Goal: Task Accomplishment & Management: Complete application form

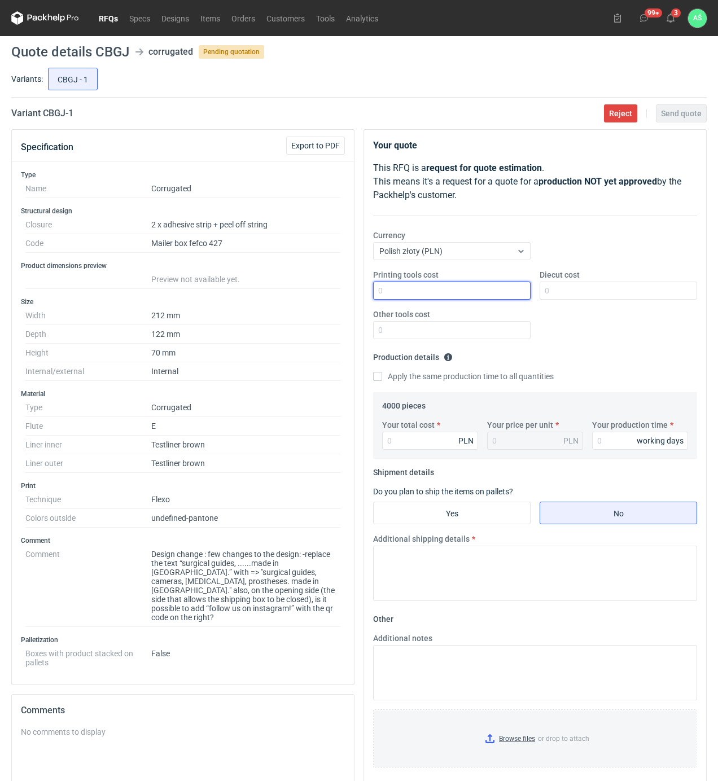
click at [497, 291] on input "Printing tools cost" at bounding box center [452, 291] width 158 height 18
type input "850"
type input "1100"
type input "4120"
type input "1.03"
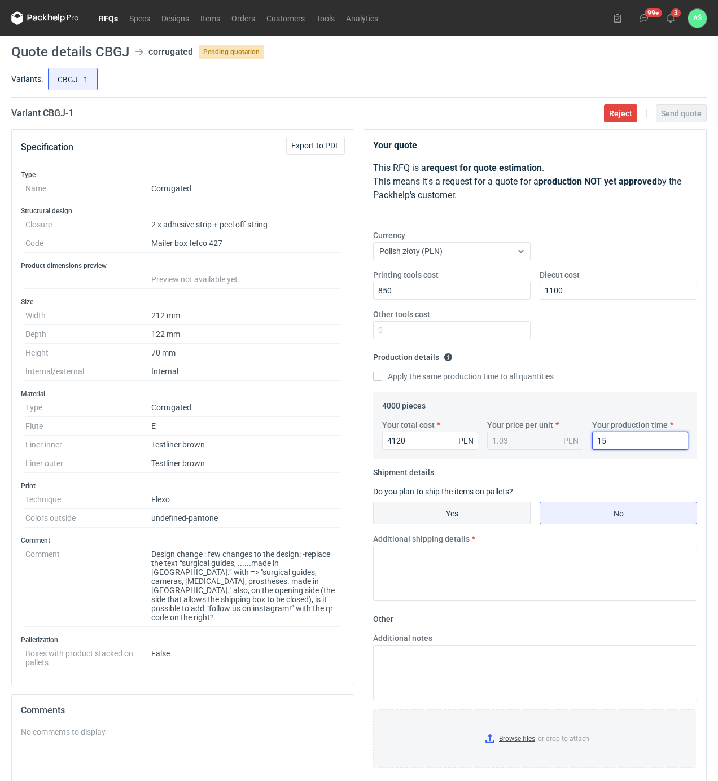
type input "15"
click at [495, 505] on input "Yes" at bounding box center [452, 512] width 156 height 21
radio input "true"
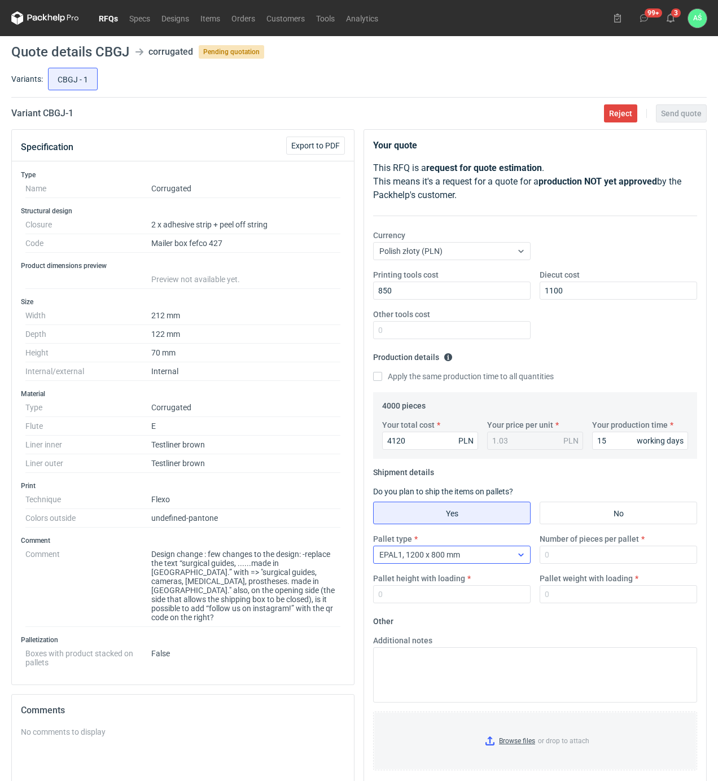
click at [519, 556] on icon at bounding box center [520, 555] width 5 height 3
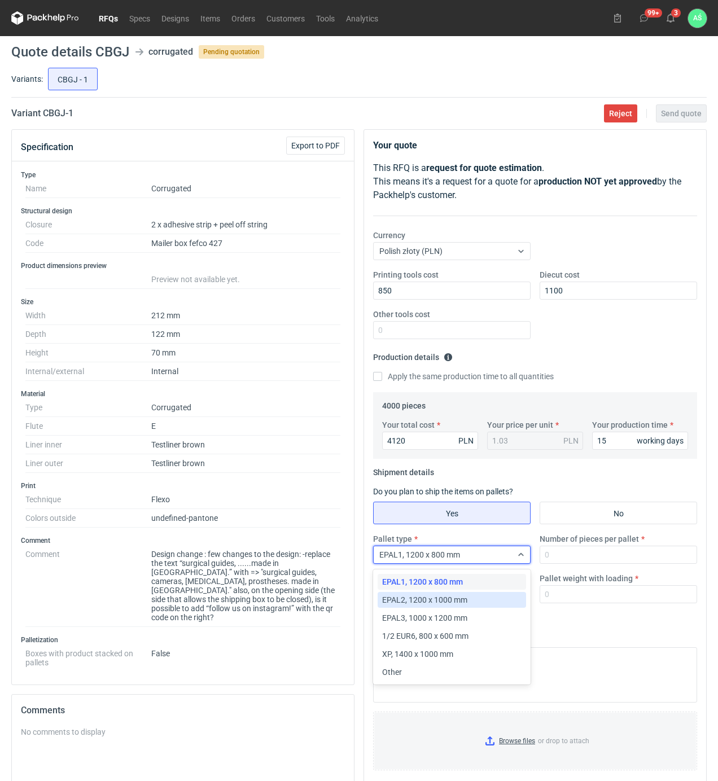
click at [473, 598] on div "EPAL2, 1200 x 1000 mm" at bounding box center [451, 600] width 139 height 11
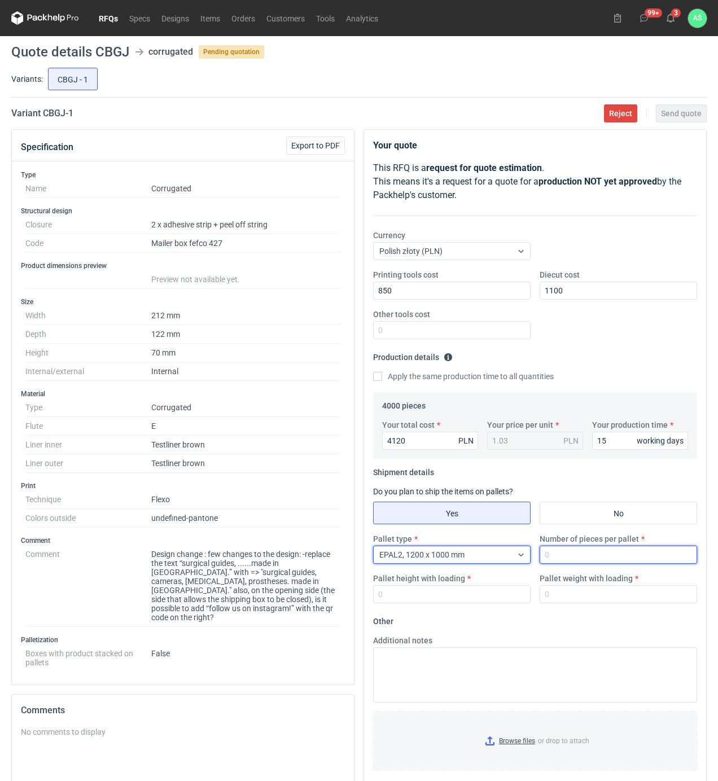
click at [567, 552] on input "Number of pieces per pallet" at bounding box center [619, 555] width 158 height 18
type input "4000"
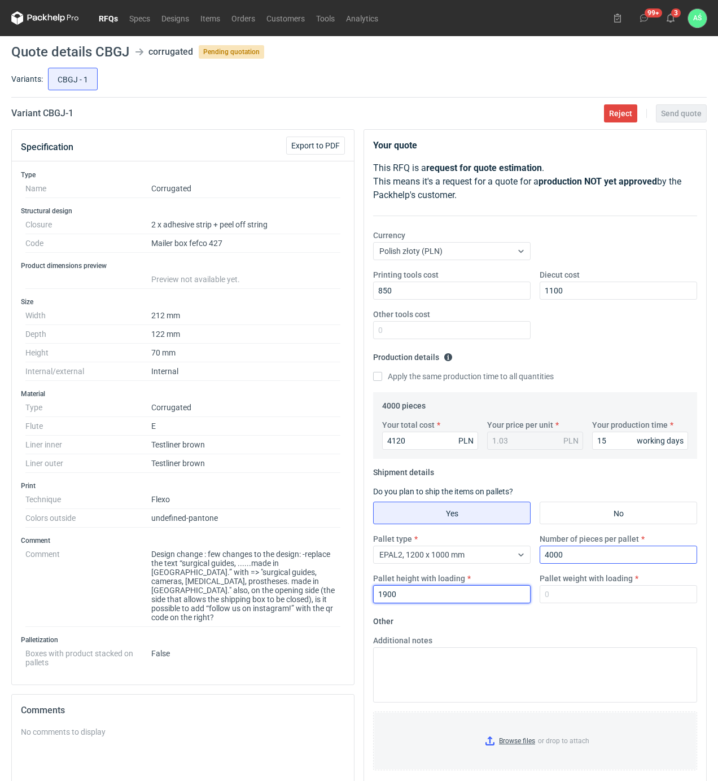
type input "1900"
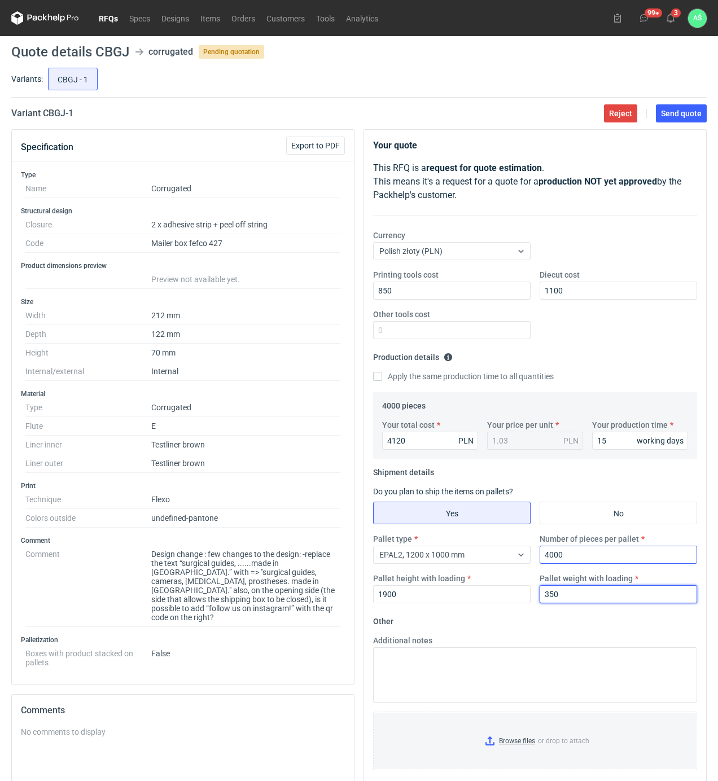
type input "350"
click at [522, 732] on input "Browse files or drop to attach" at bounding box center [535, 741] width 322 height 56
click at [678, 120] on button "Send quote" at bounding box center [681, 113] width 51 height 18
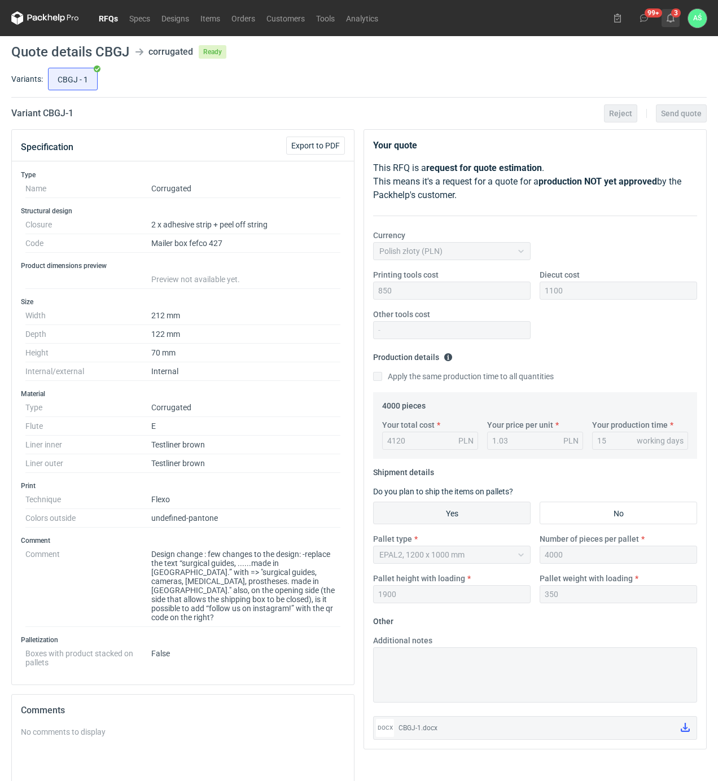
click at [671, 19] on icon at bounding box center [670, 18] width 9 height 9
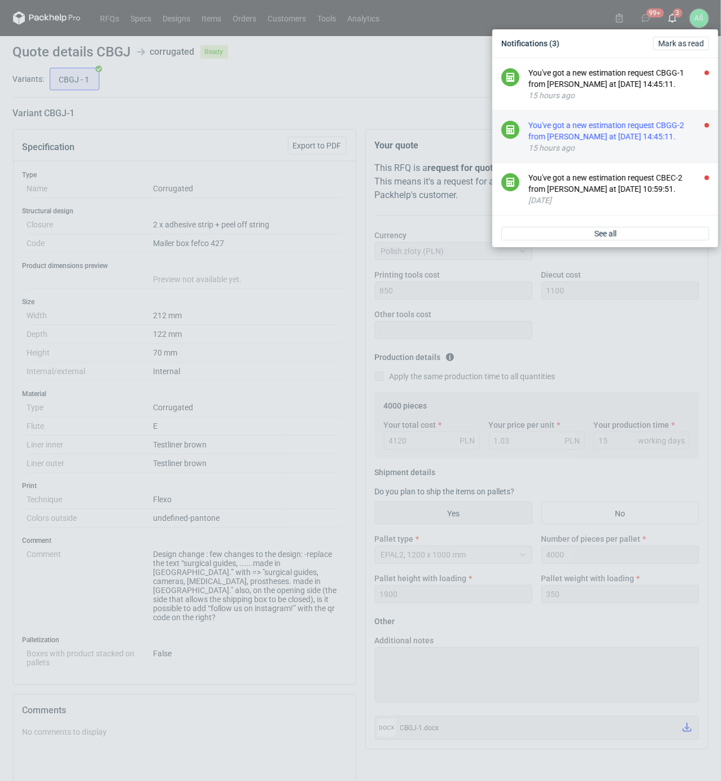
click at [657, 128] on div "You've got a new estimation request CBGG-2 from [PERSON_NAME] at [DATE] 14:45:1…" at bounding box center [618, 131] width 181 height 23
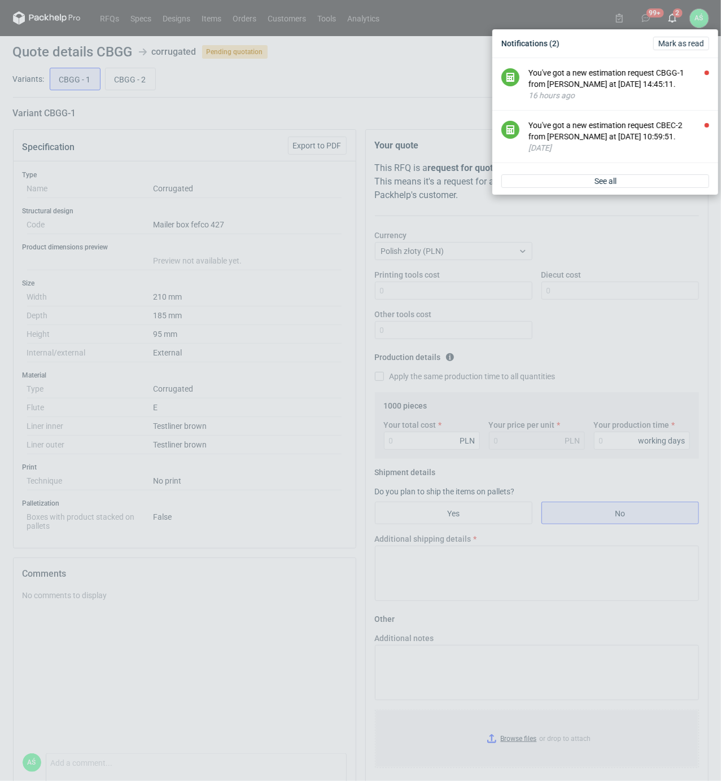
click at [303, 264] on div "Notifications (2) [PERSON_NAME] as read You've got a new estimation request CBG…" at bounding box center [360, 390] width 721 height 781
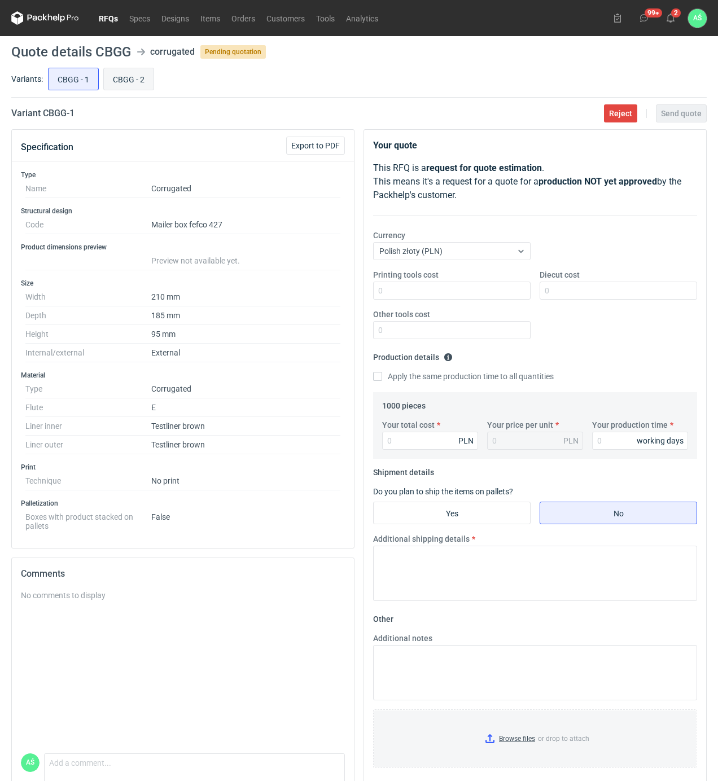
click at [132, 77] on input "CBGG - 2" at bounding box center [129, 78] width 50 height 21
radio input "true"
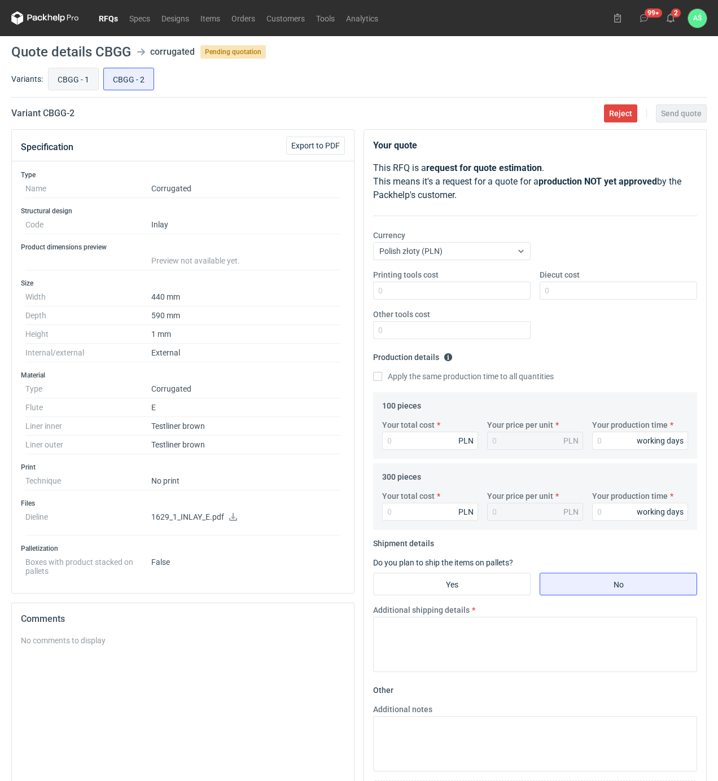
click at [65, 76] on input "CBGG - 1" at bounding box center [74, 78] width 50 height 21
radio input "true"
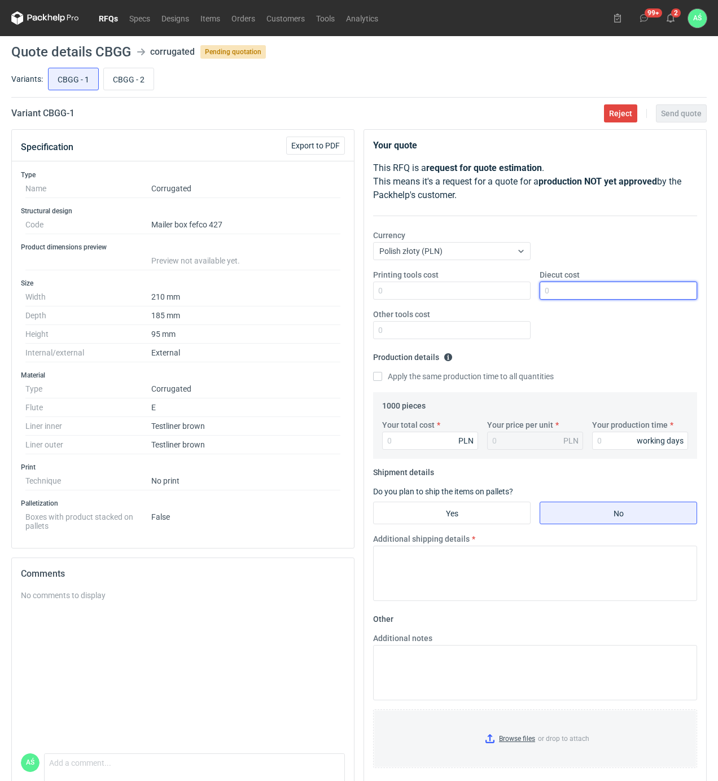
drag, startPoint x: 561, startPoint y: 286, endPoint x: 552, endPoint y: 285, distance: 9.6
click at [561, 286] on input "Diecut cost" at bounding box center [619, 291] width 158 height 18
type input "600"
type input "960"
type input "0.96"
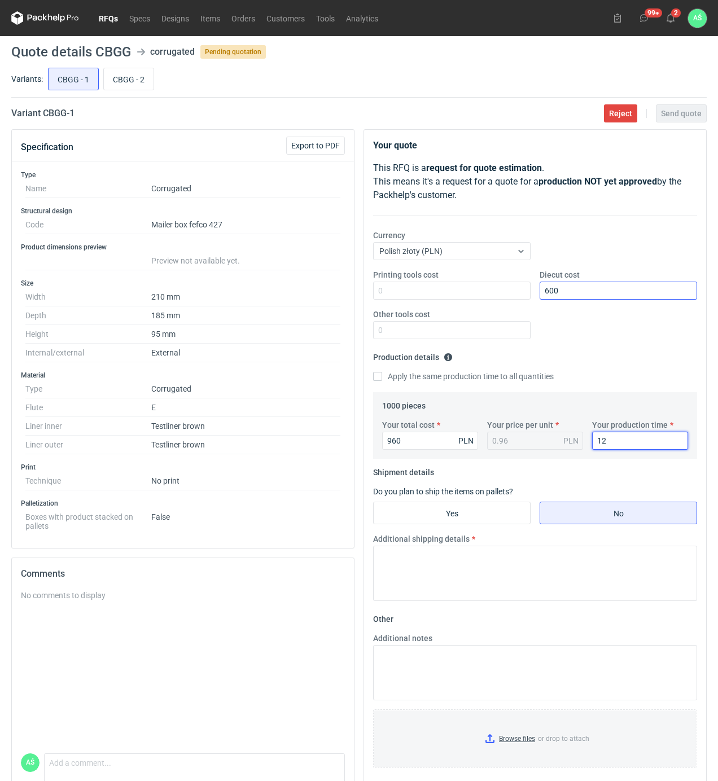
type input "12"
click at [435, 505] on input "Yes" at bounding box center [452, 512] width 156 height 21
radio input "true"
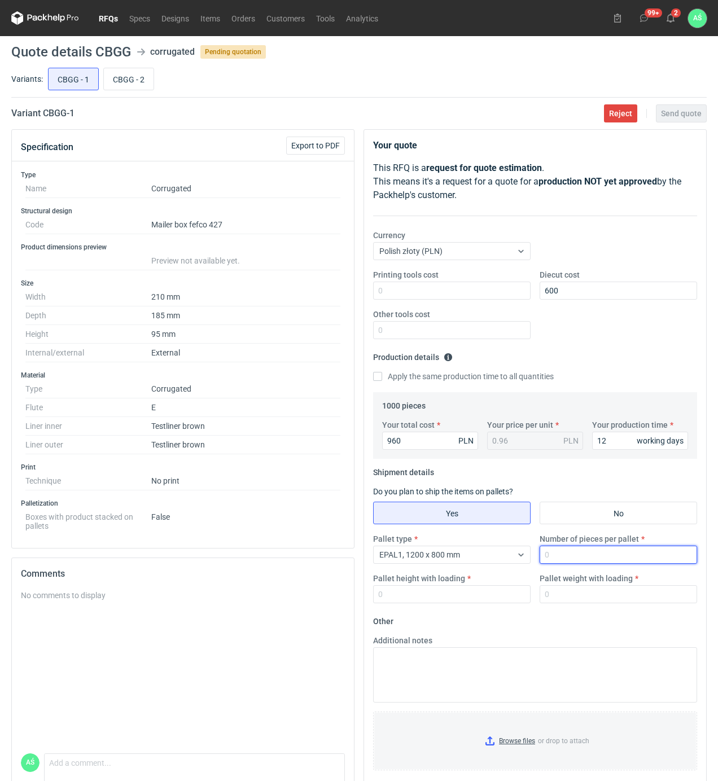
click at [560, 557] on input "Number of pieces per pallet" at bounding box center [619, 555] width 158 height 18
type input "1000"
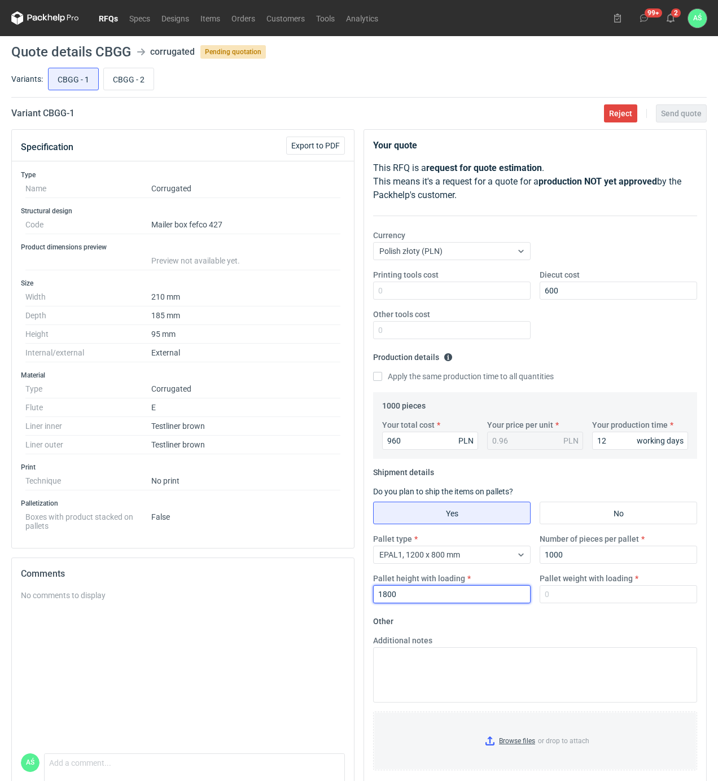
type input "1800"
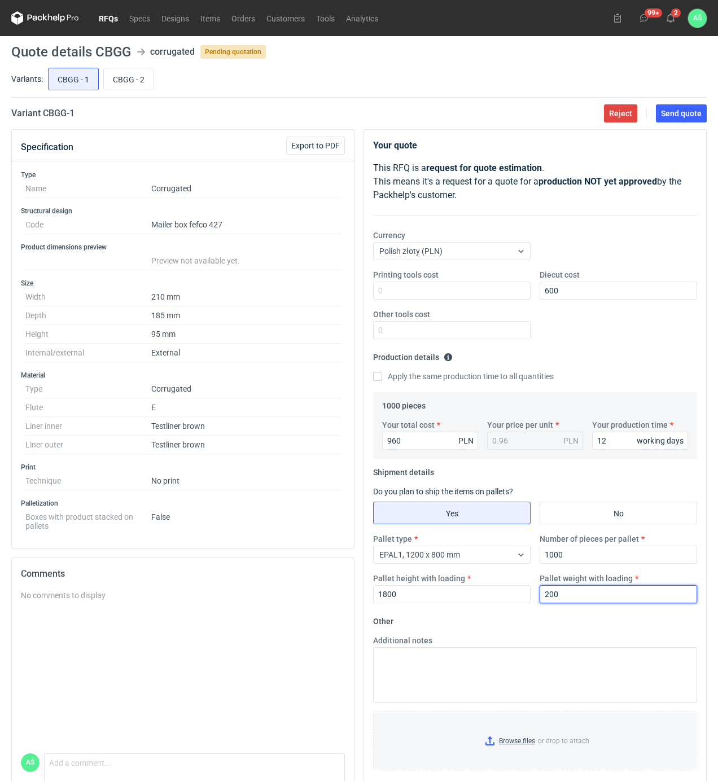
type input "200"
click at [518, 739] on input "Browse files or drop to attach" at bounding box center [535, 741] width 322 height 56
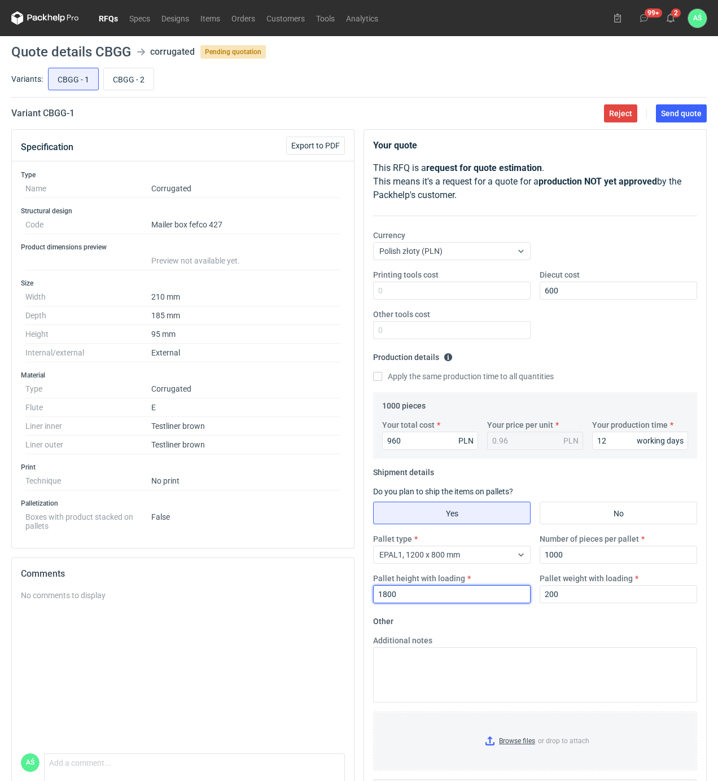
drag, startPoint x: 409, startPoint y: 595, endPoint x: 272, endPoint y: 595, distance: 136.6
click at [272, 595] on div "Specification Export to PDF Type Name Corrugated Structural design Code Mailer …" at bounding box center [359, 479] width 705 height 700
type input "1400"
click at [678, 110] on span "Send quote" at bounding box center [681, 114] width 41 height 8
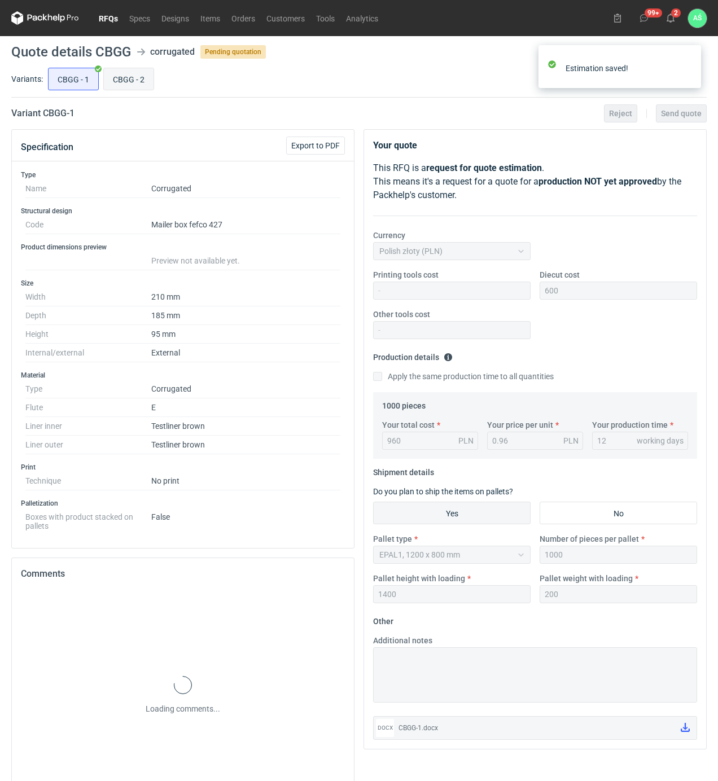
click at [138, 77] on input "CBGG - 2" at bounding box center [129, 78] width 50 height 21
radio input "true"
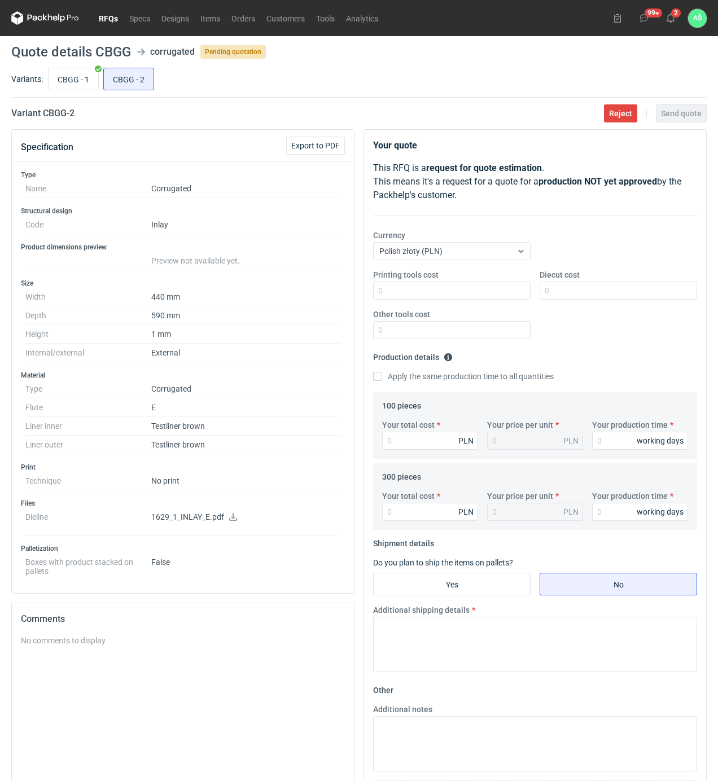
click at [235, 518] on icon at bounding box center [233, 517] width 9 height 8
click at [73, 84] on input "CBGG - 1" at bounding box center [74, 78] width 50 height 21
radio input "true"
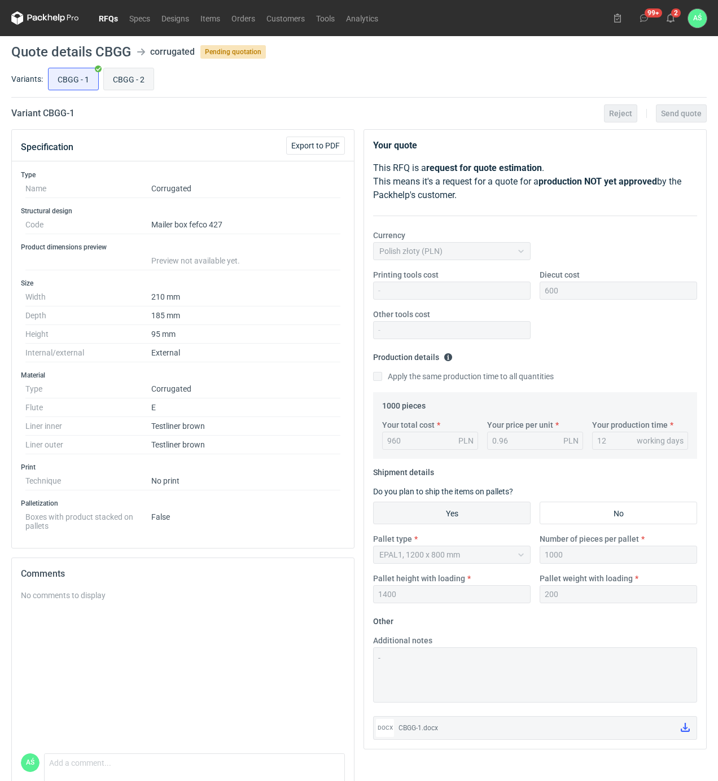
click at [130, 82] on input "CBGG - 2" at bounding box center [129, 78] width 50 height 21
radio input "true"
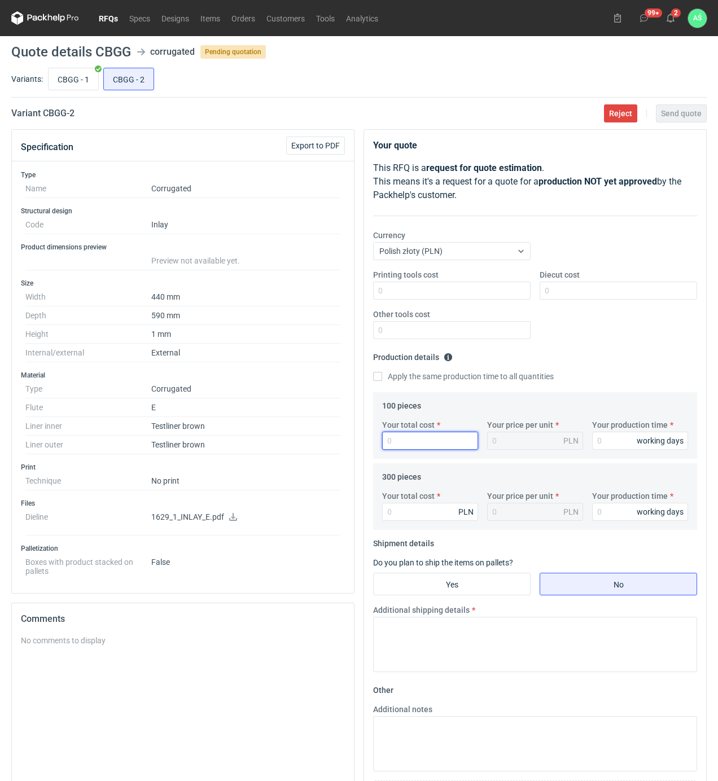
click at [428, 445] on input "Your total cost" at bounding box center [430, 441] width 96 height 18
type input "227"
type input "2.27"
type input "12"
type input "372"
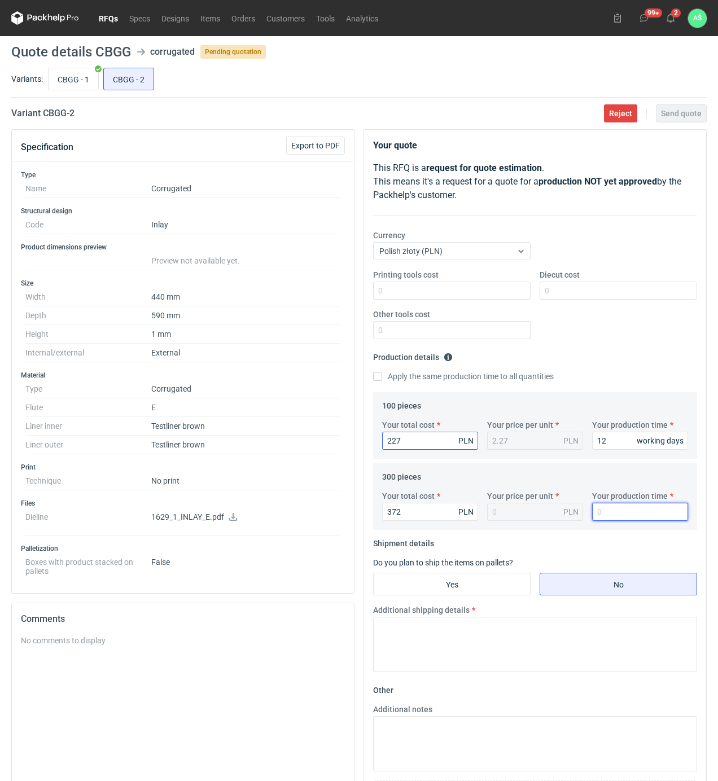
type input "1.24"
type input "12"
drag, startPoint x: 479, startPoint y: 587, endPoint x: 487, endPoint y: 598, distance: 13.8
click at [479, 586] on input "Yes" at bounding box center [452, 584] width 156 height 21
radio input "true"
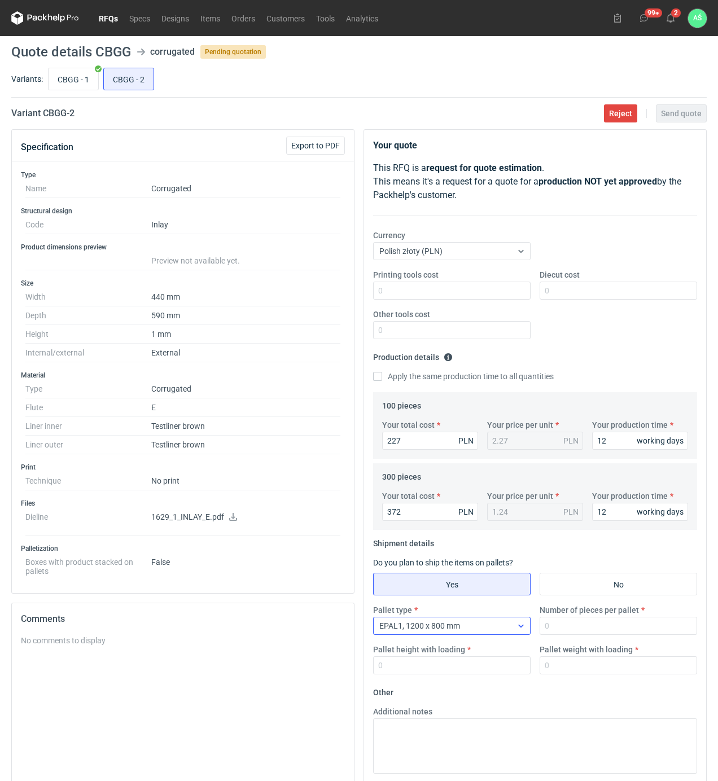
click at [495, 628] on div "EPAL1, 1200 x 800 mm" at bounding box center [443, 626] width 138 height 16
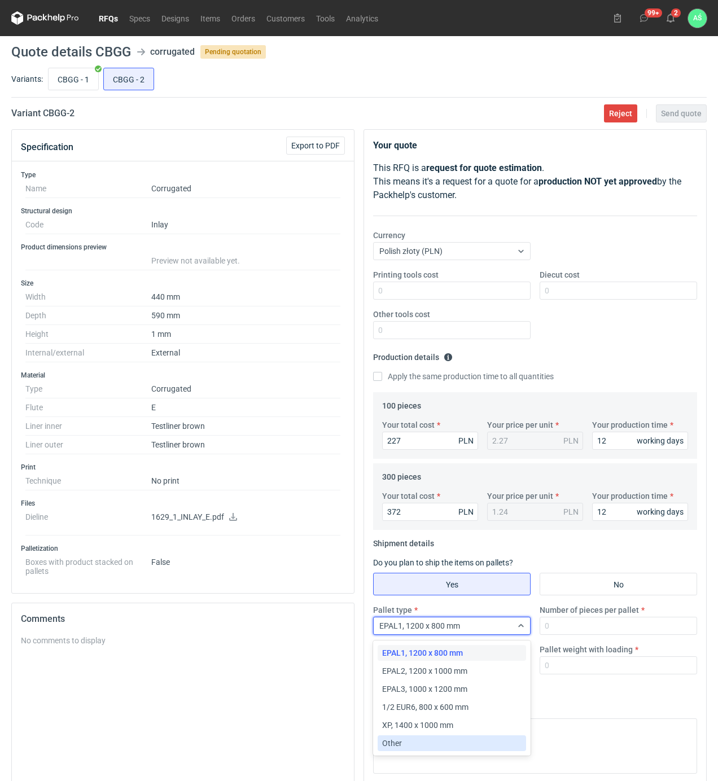
click at [410, 741] on div "Other" at bounding box center [451, 743] width 139 height 11
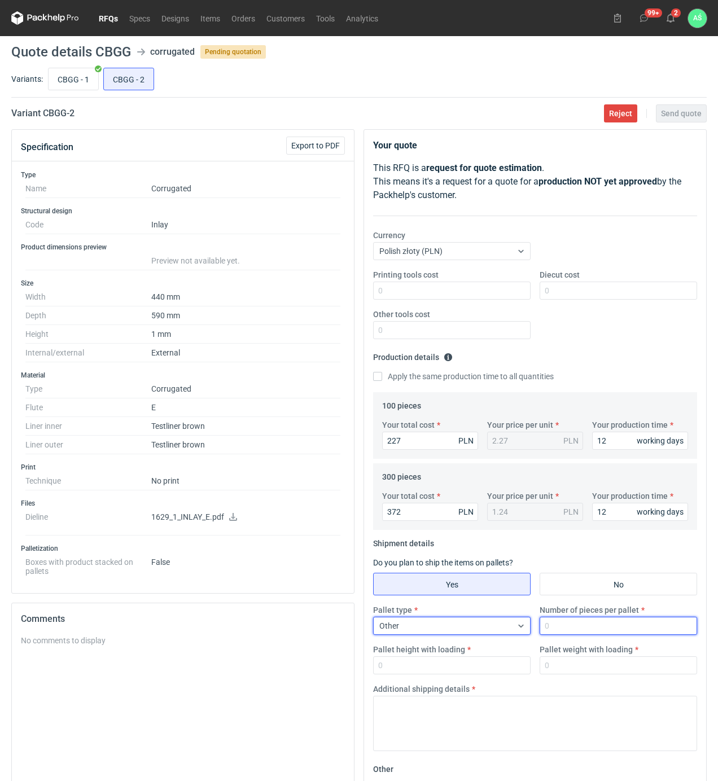
click at [600, 628] on input "Number of pieces per pallet" at bounding box center [619, 626] width 158 height 18
type input "150"
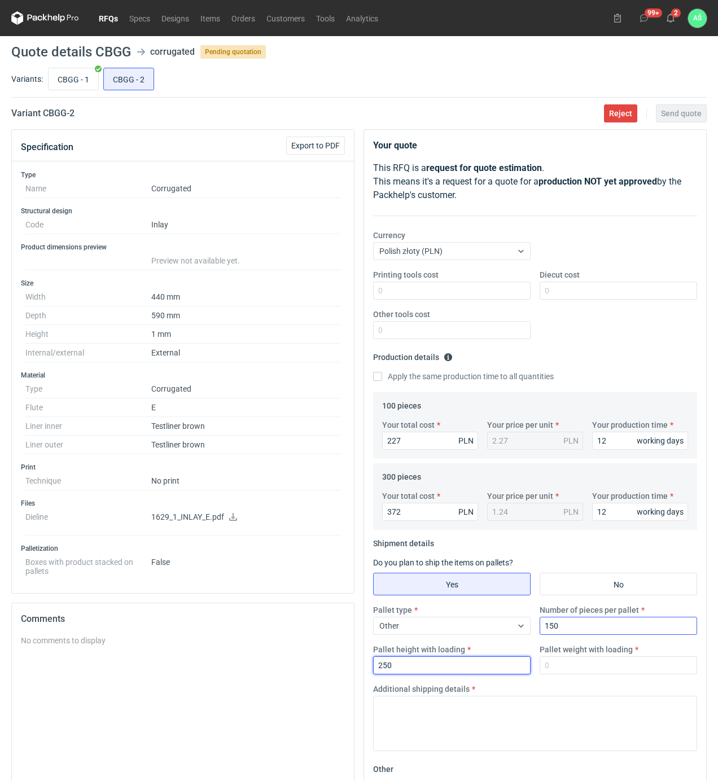
type input "250"
type input "25"
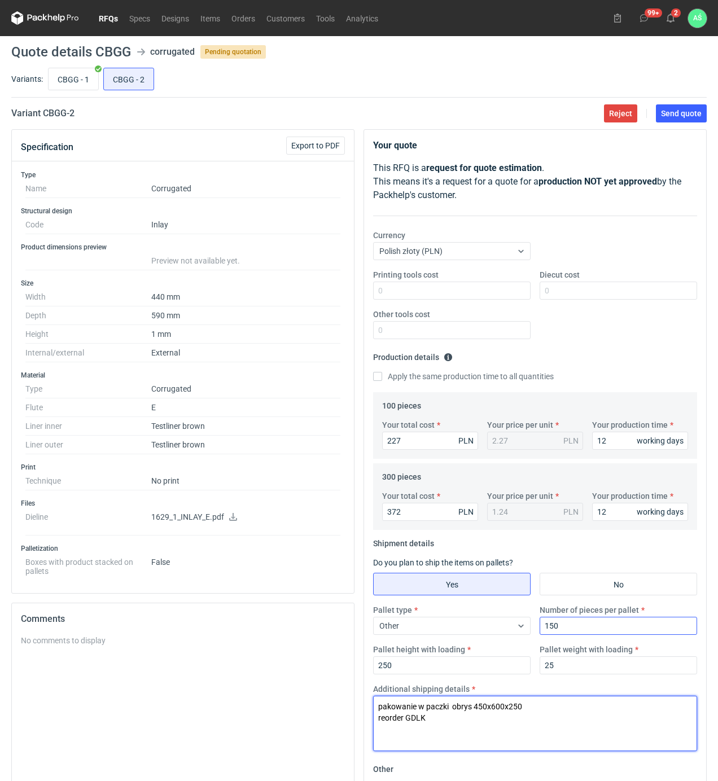
paste textarea "CBGG-2"
type textarea "pakowanie w paczki obrys 450x600x250 reorder GDLK"
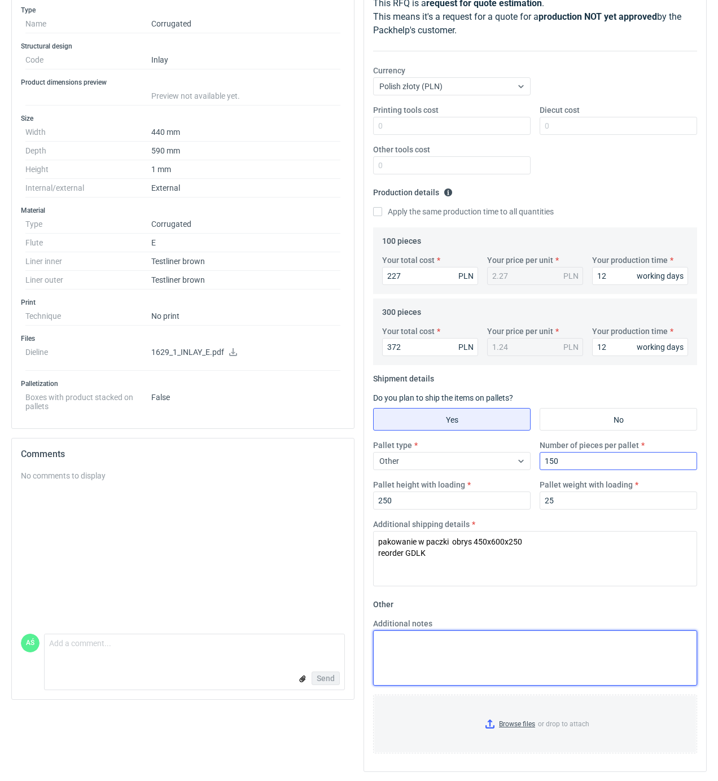
paste textarea "pakowanie w paczki obrys 450x600x250 reorder GDLK"
type textarea "pakowanie w paczki obrys 450x600x250 reorder GDLK"
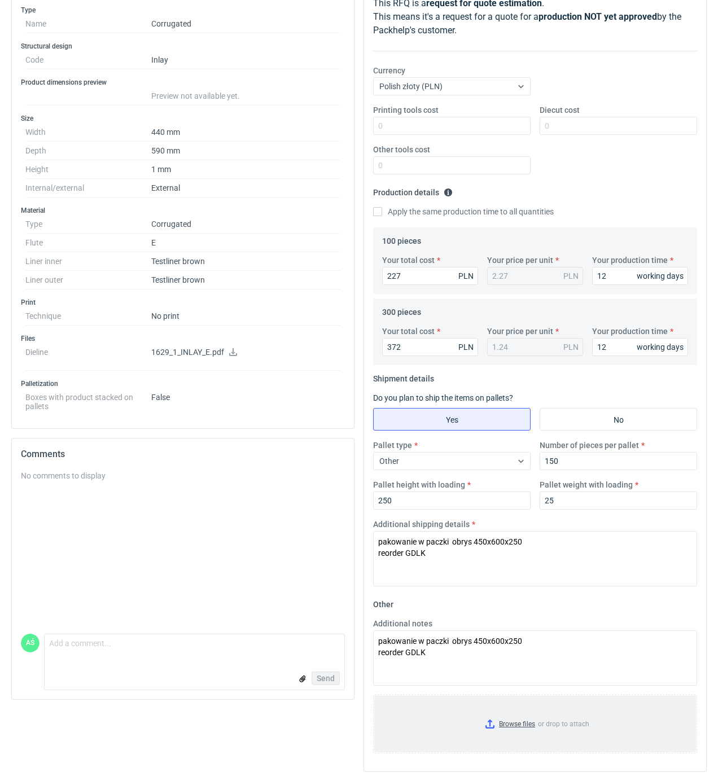
click at [514, 725] on input "Browse files or drop to attach" at bounding box center [535, 724] width 322 height 56
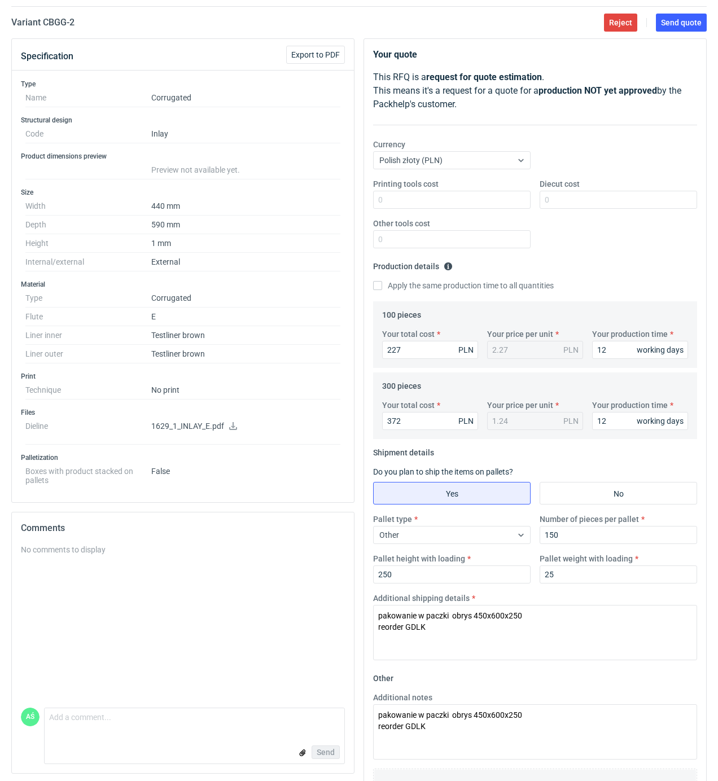
scroll to position [192, 0]
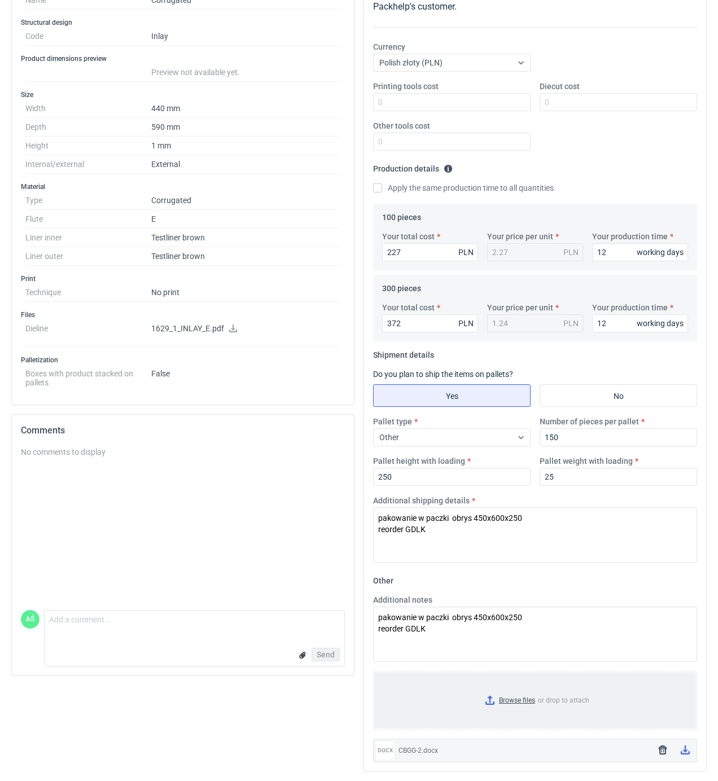
click at [510, 699] on input "Browse files or drop to attach" at bounding box center [535, 700] width 322 height 56
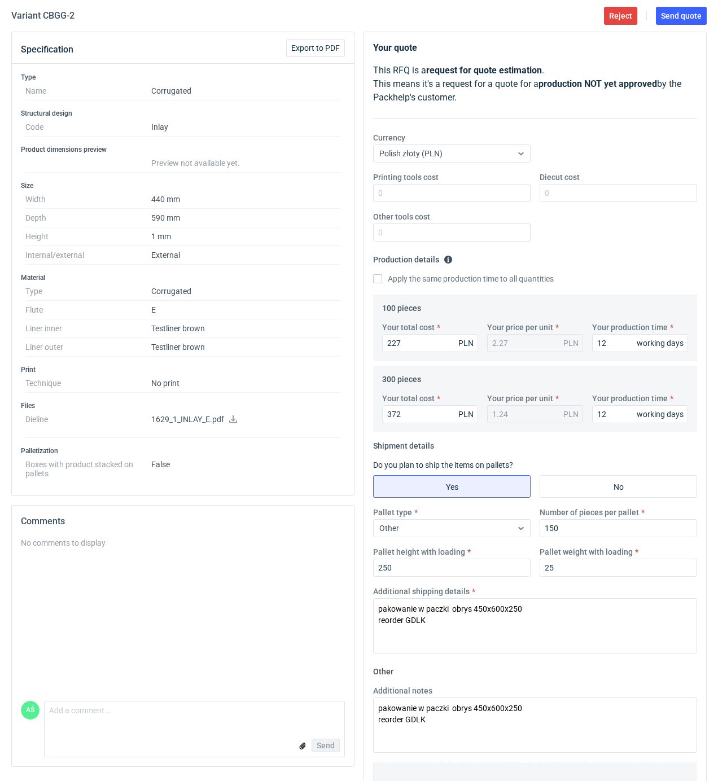
scroll to position [0, 0]
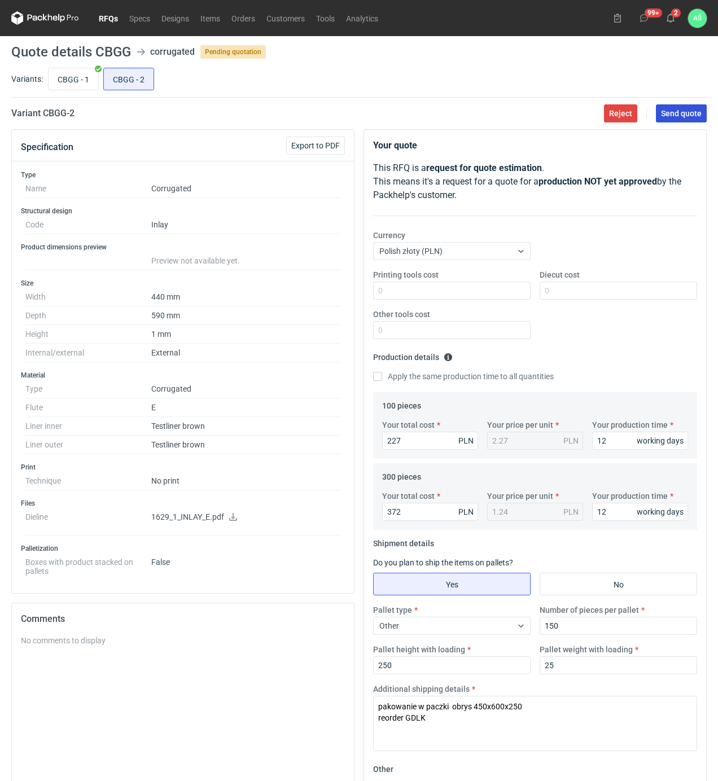
click at [689, 118] on button "Send quote" at bounding box center [681, 113] width 51 height 18
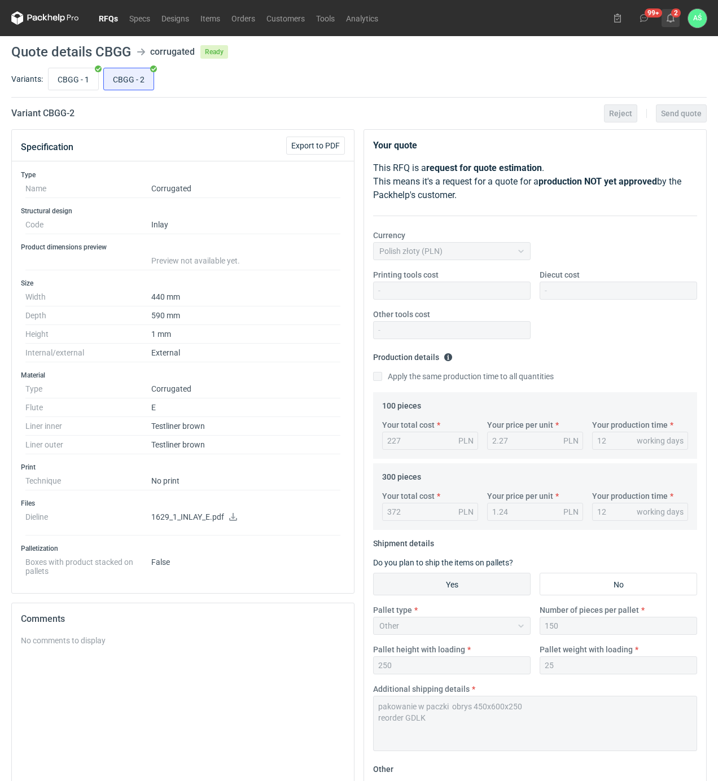
click at [671, 19] on icon at bounding box center [670, 18] width 9 height 9
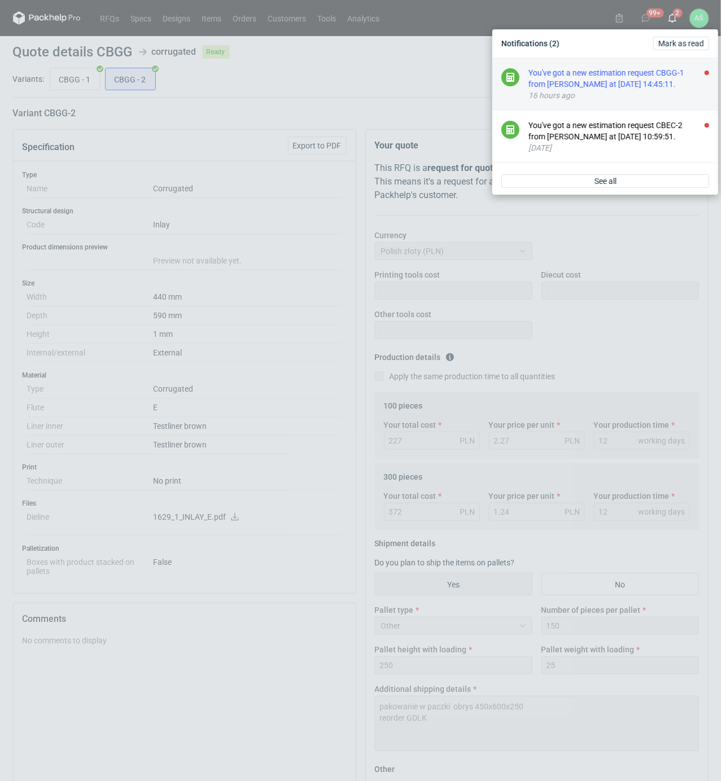
click at [680, 82] on div "You've got a new estimation request CBGG-1 from [PERSON_NAME] at [DATE] 14:45:1…" at bounding box center [618, 78] width 181 height 23
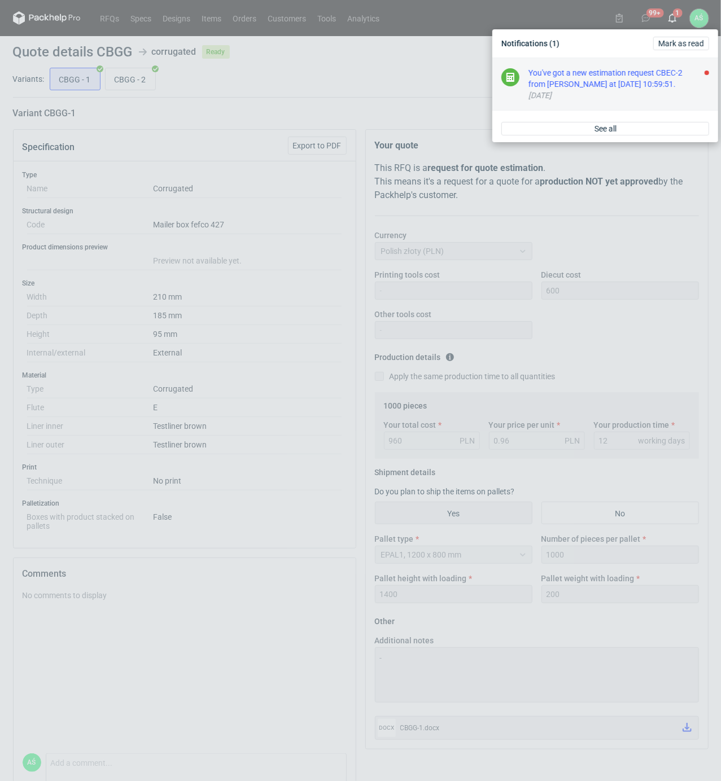
click at [600, 90] on div "[DATE]" at bounding box center [618, 95] width 181 height 11
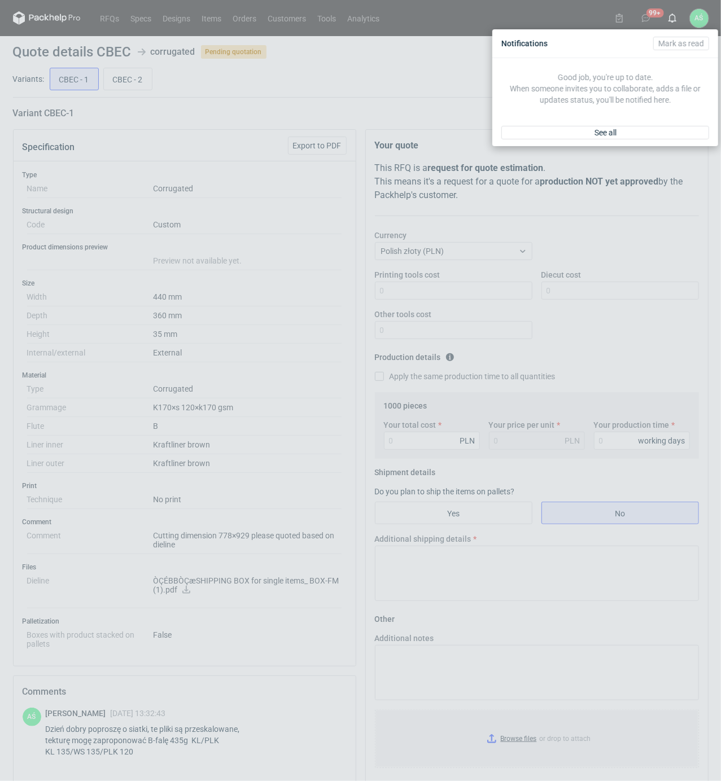
click at [260, 249] on div "Notifications [PERSON_NAME] as read Good job, you're up to date. When someone i…" at bounding box center [360, 390] width 721 height 781
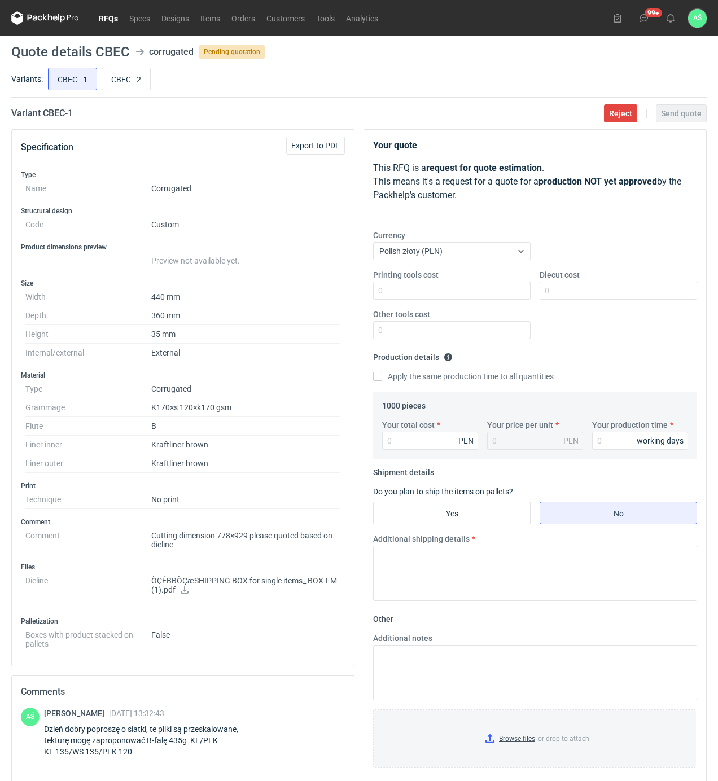
click at [113, 21] on link "RFQs" at bounding box center [108, 18] width 30 height 14
